Goal: Transaction & Acquisition: Purchase product/service

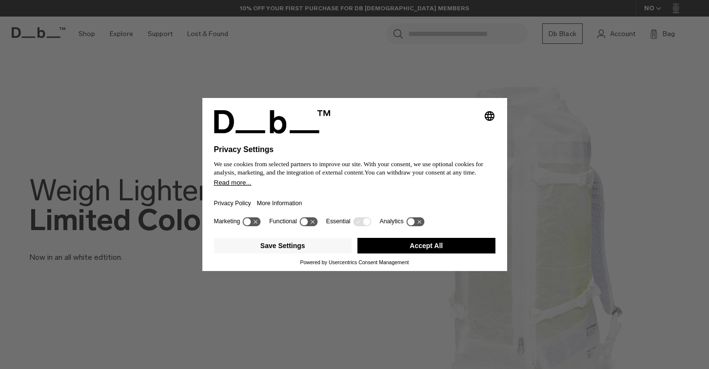
click at [467, 250] on button "Accept All" at bounding box center [426, 246] width 138 height 16
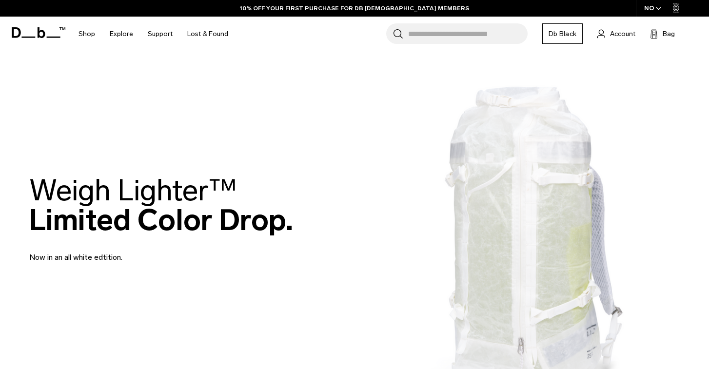
scroll to position [19, 0]
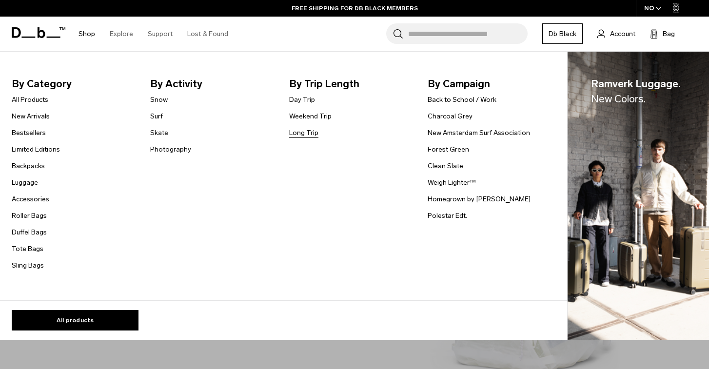
click at [305, 130] on link "Long Trip" at bounding box center [303, 133] width 29 height 10
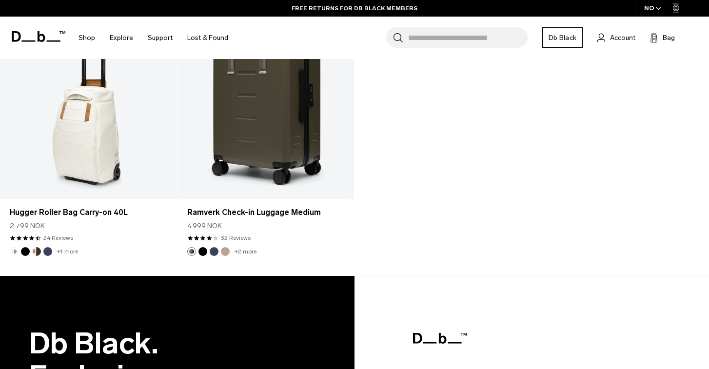
scroll to position [2180, 0]
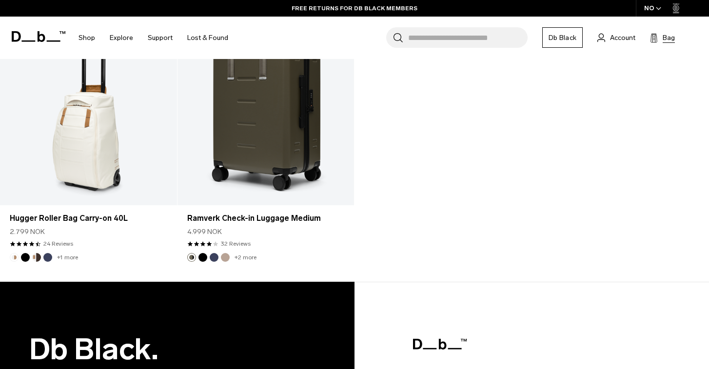
click at [665, 38] on span "Bag" at bounding box center [669, 38] width 12 height 10
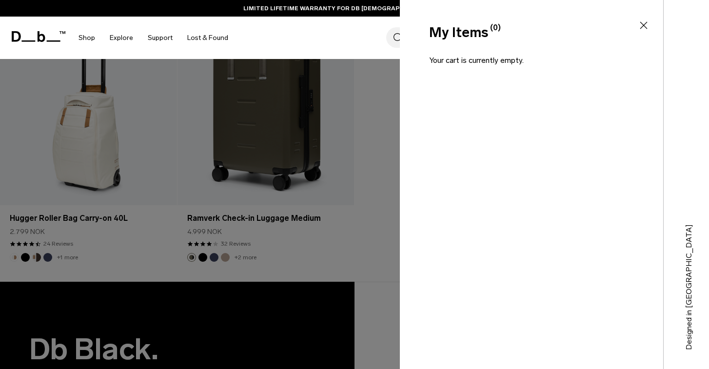
click at [643, 23] on icon at bounding box center [644, 26] width 12 height 12
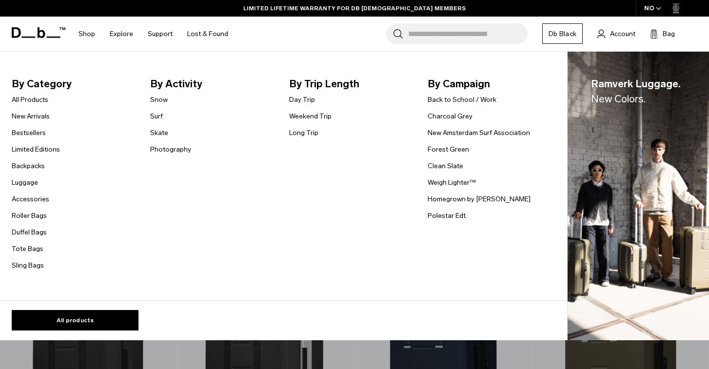
scroll to position [0, 0]
